Goal: Task Accomplishment & Management: Use online tool/utility

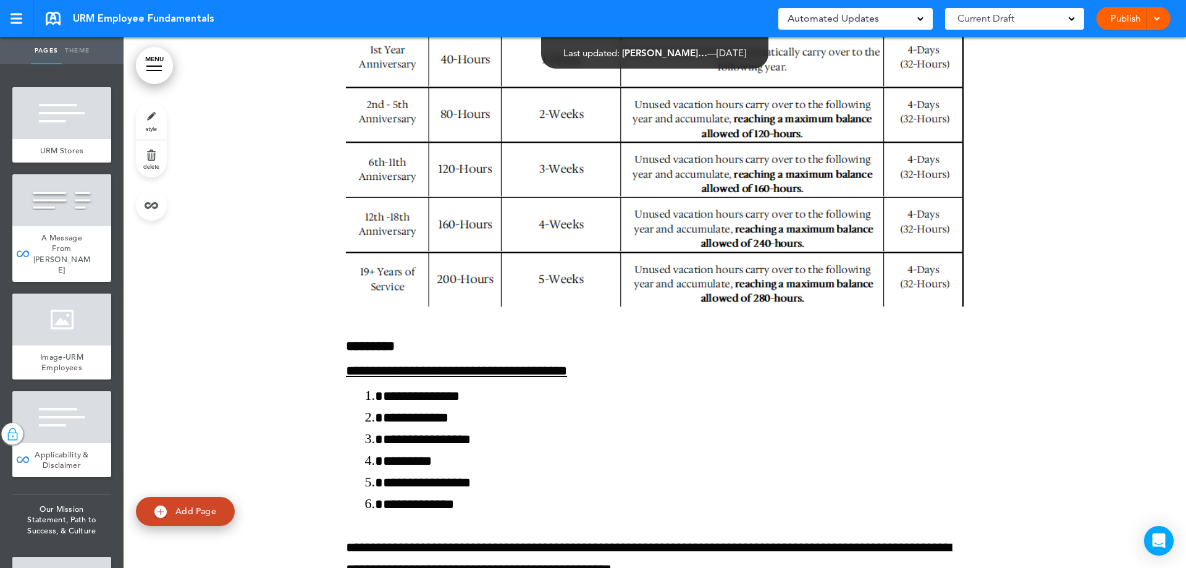
scroll to position [134946, 0]
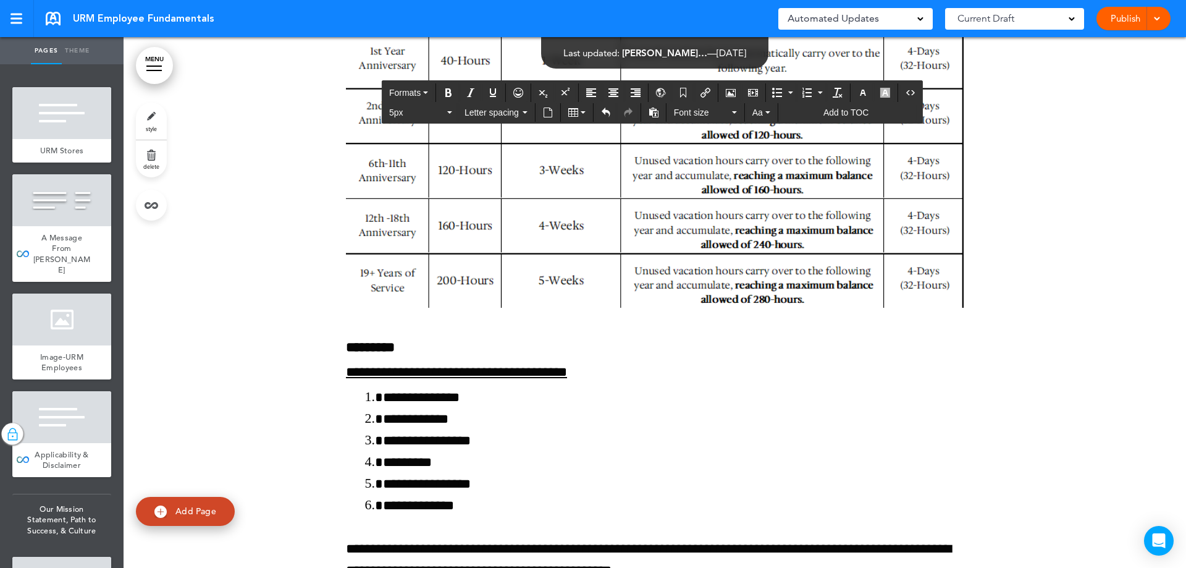
scroll to position [134946, 0]
drag, startPoint x: 395, startPoint y: 333, endPoint x: 321, endPoint y: 327, distance: 74.3
click at [864, 95] on icon "button" at bounding box center [863, 93] width 10 height 10
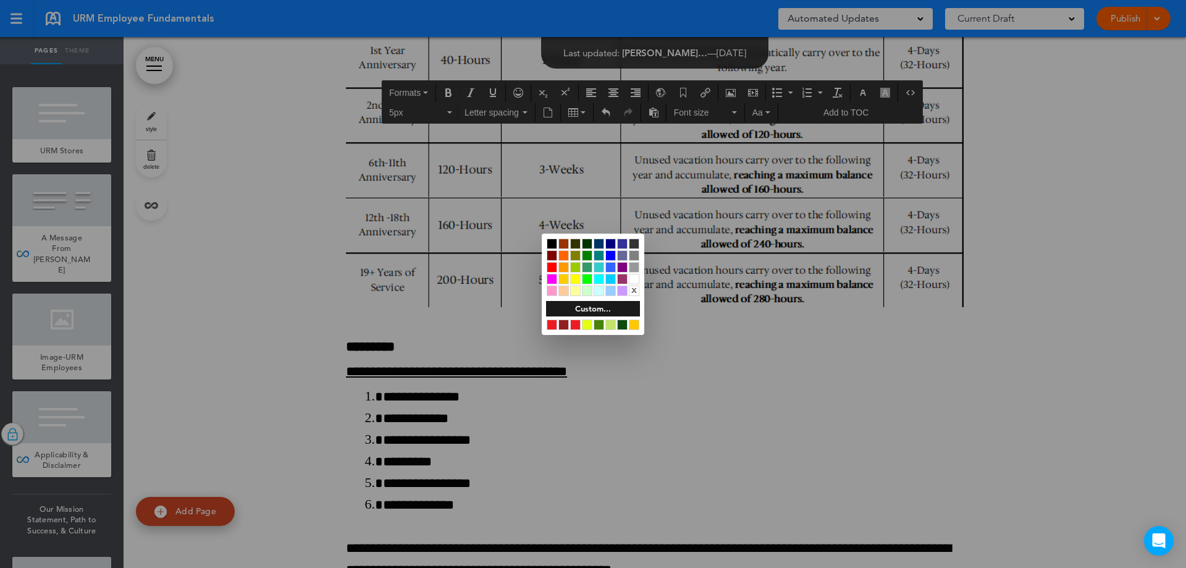
click at [550, 268] on div at bounding box center [552, 267] width 11 height 11
click at [408, 331] on div at bounding box center [593, 284] width 1186 height 568
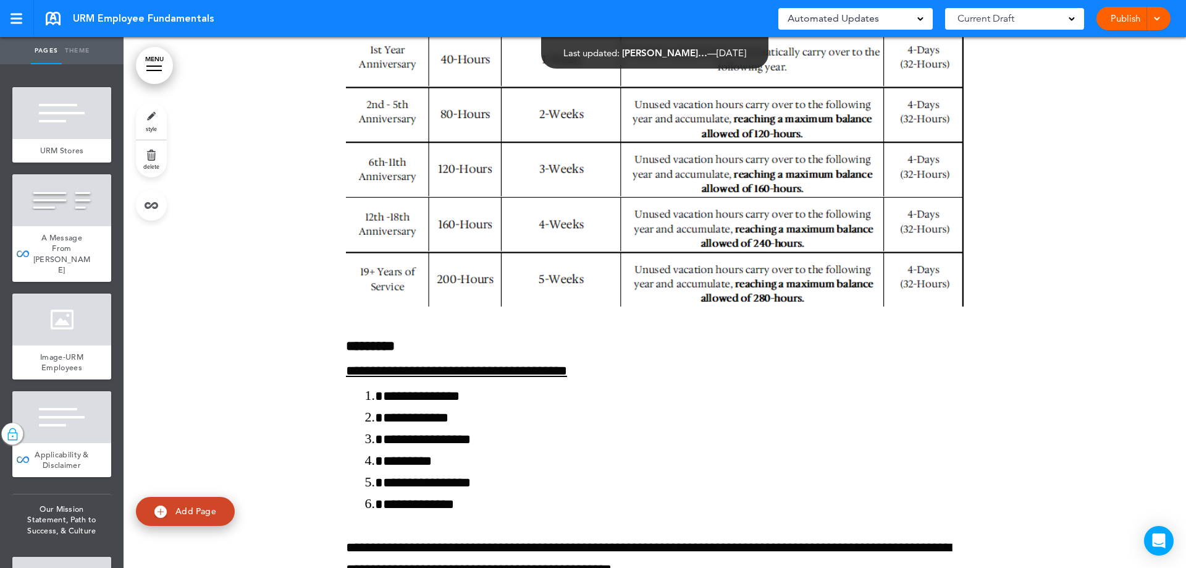
scroll to position [134946, 0]
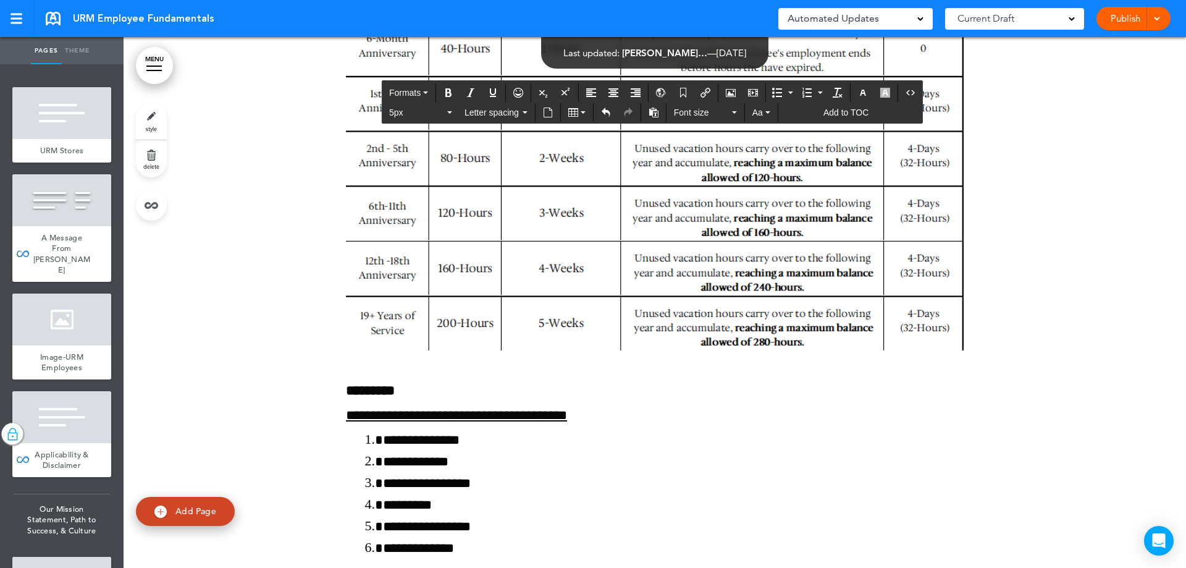
drag, startPoint x: 857, startPoint y: 354, endPoint x: 336, endPoint y: 336, distance: 521.6
click at [857, 88] on button "button" at bounding box center [863, 92] width 20 height 17
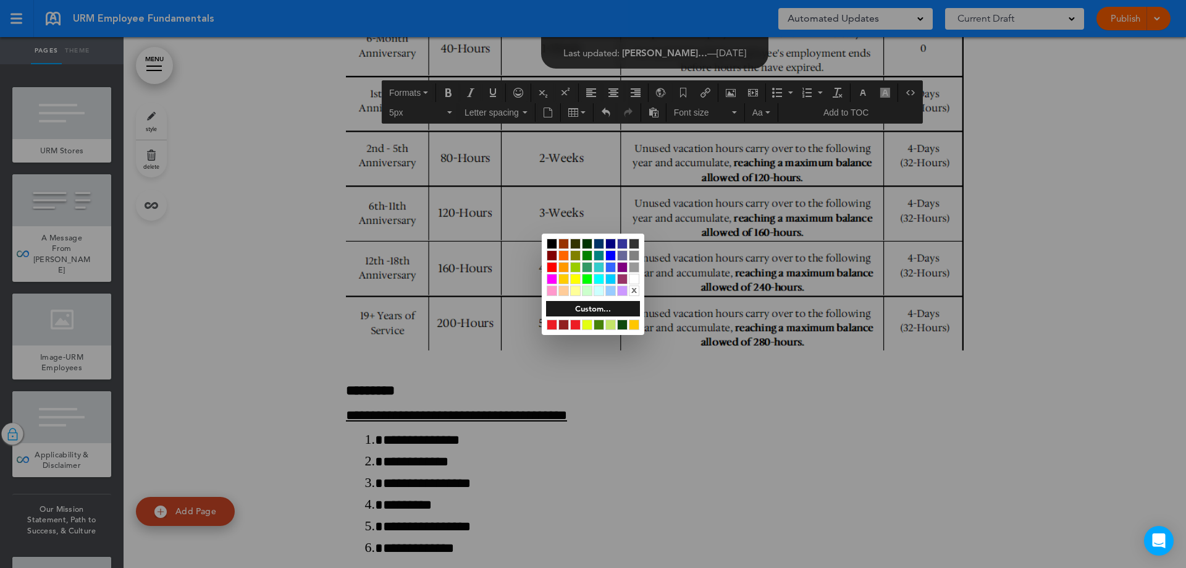
click at [552, 244] on div at bounding box center [552, 243] width 11 height 11
click at [482, 365] on div at bounding box center [593, 284] width 1186 height 568
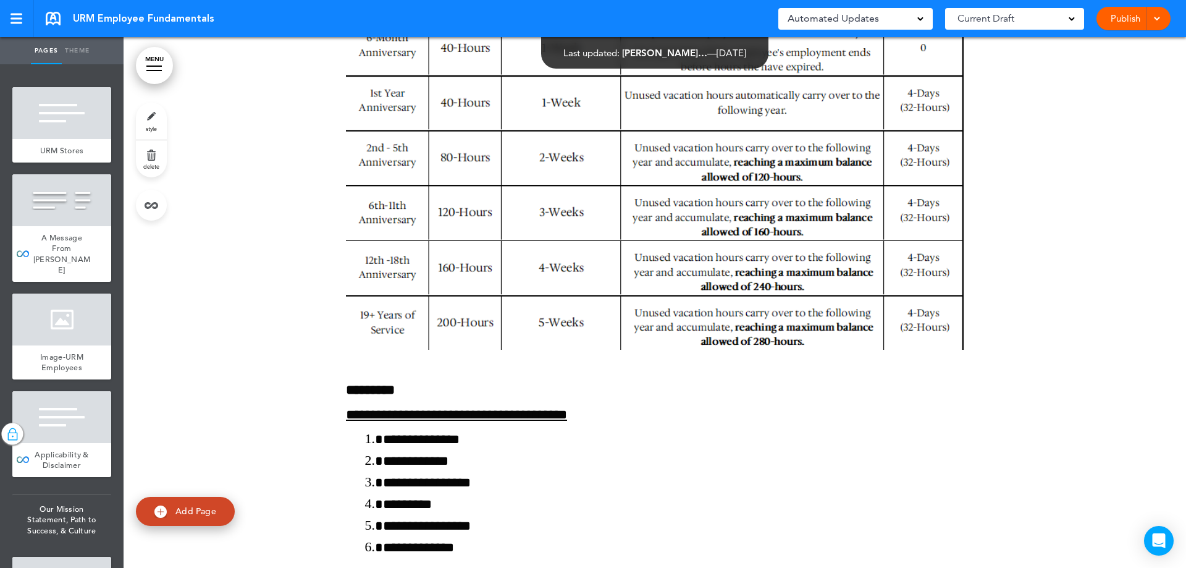
scroll to position [134946, 0]
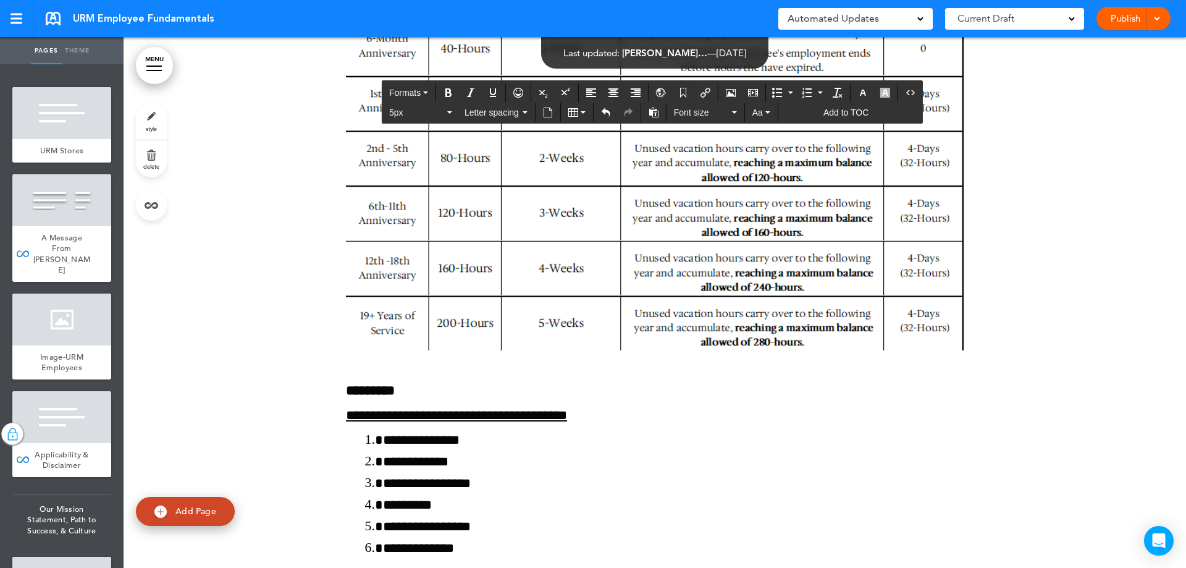
drag, startPoint x: 831, startPoint y: 330, endPoint x: 725, endPoint y: 338, distance: 107.2
